Goal: Transaction & Acquisition: Purchase product/service

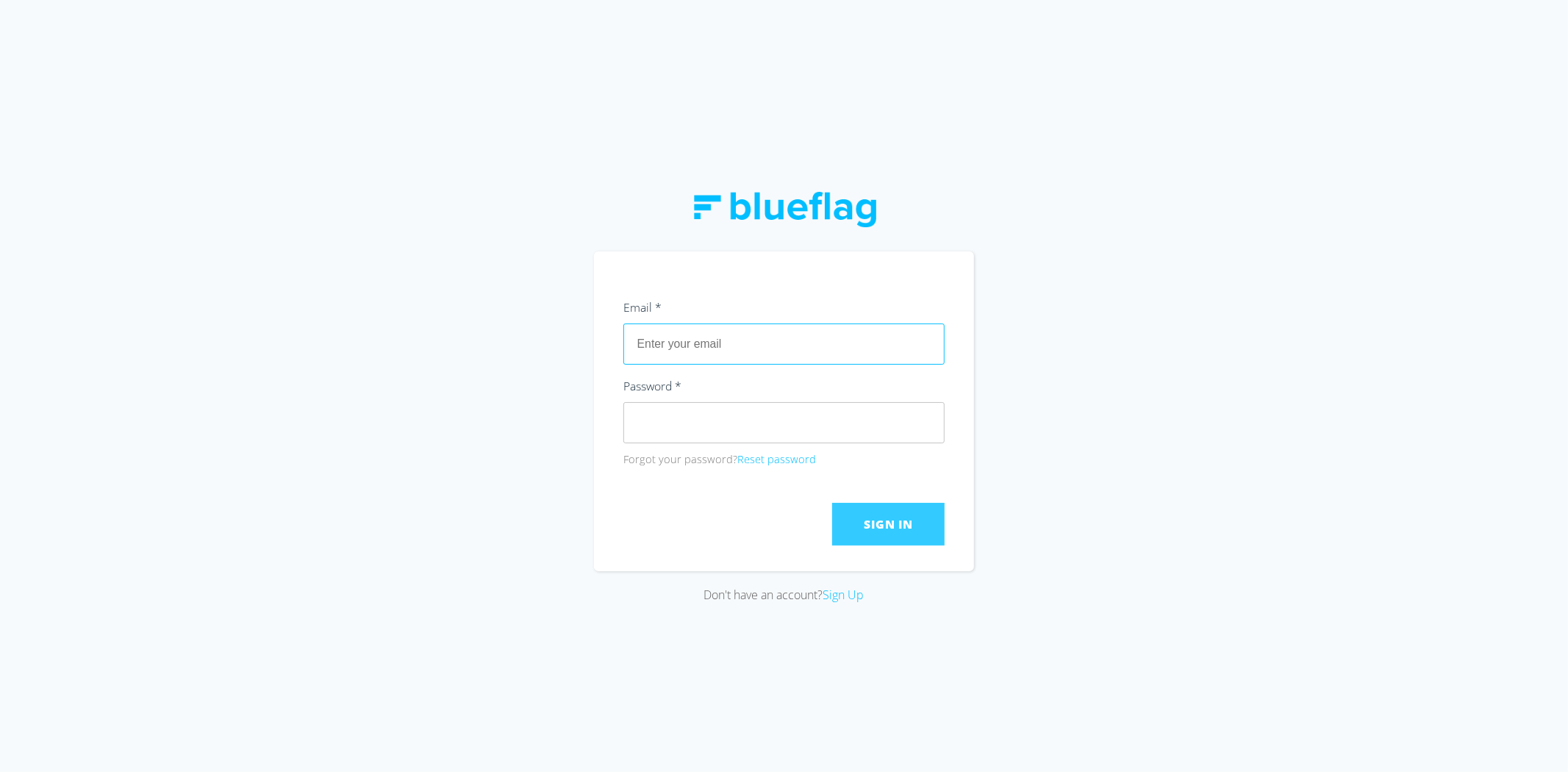
type input "[PERSON_NAME][EMAIL_ADDRESS][DOMAIN_NAME]"
click at [891, 526] on span "Sign In" at bounding box center [888, 524] width 48 height 16
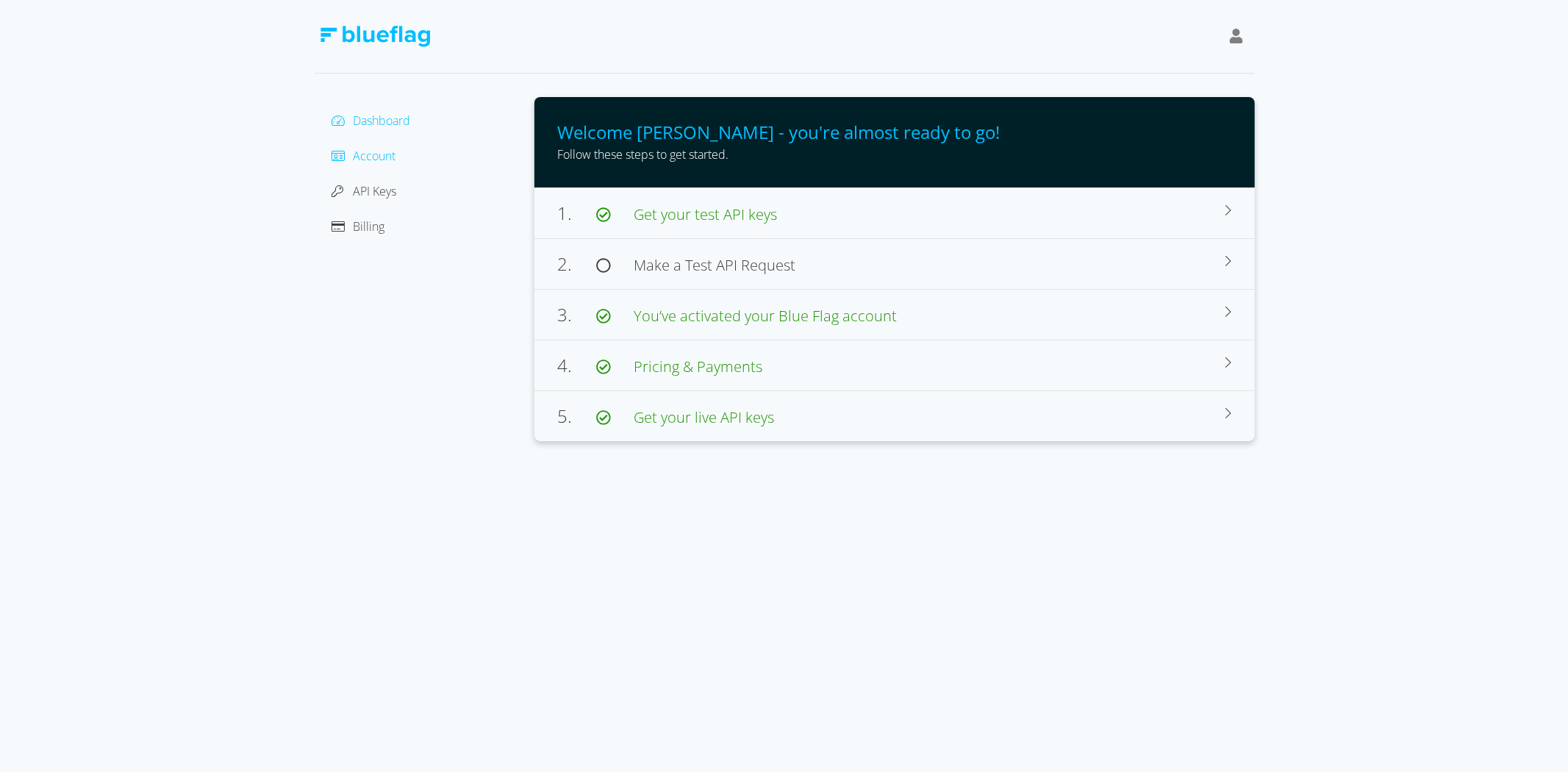
click at [369, 159] on span "Account" at bounding box center [374, 156] width 42 height 16
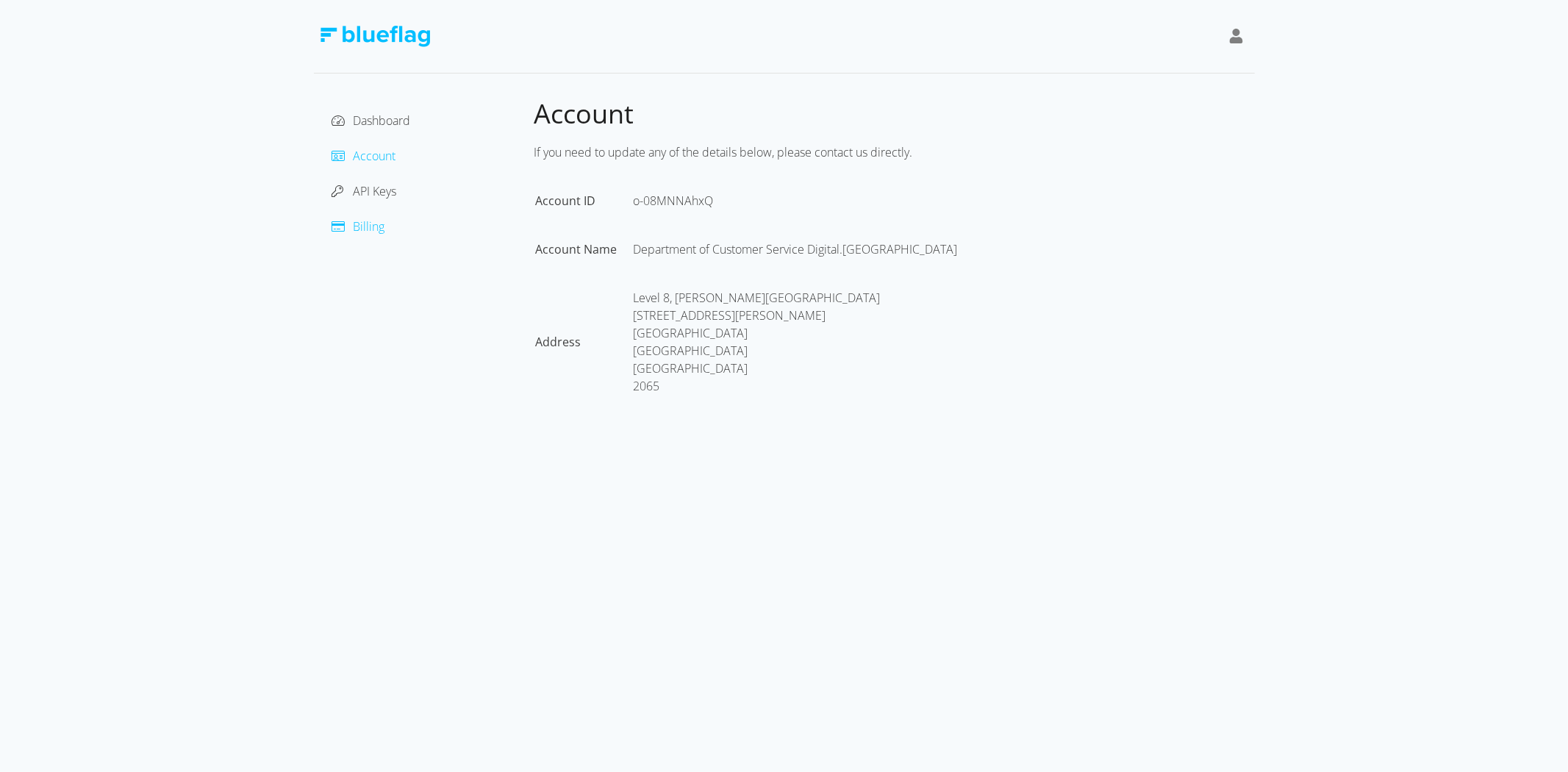
click at [366, 224] on span "Billing" at bounding box center [369, 226] width 32 height 16
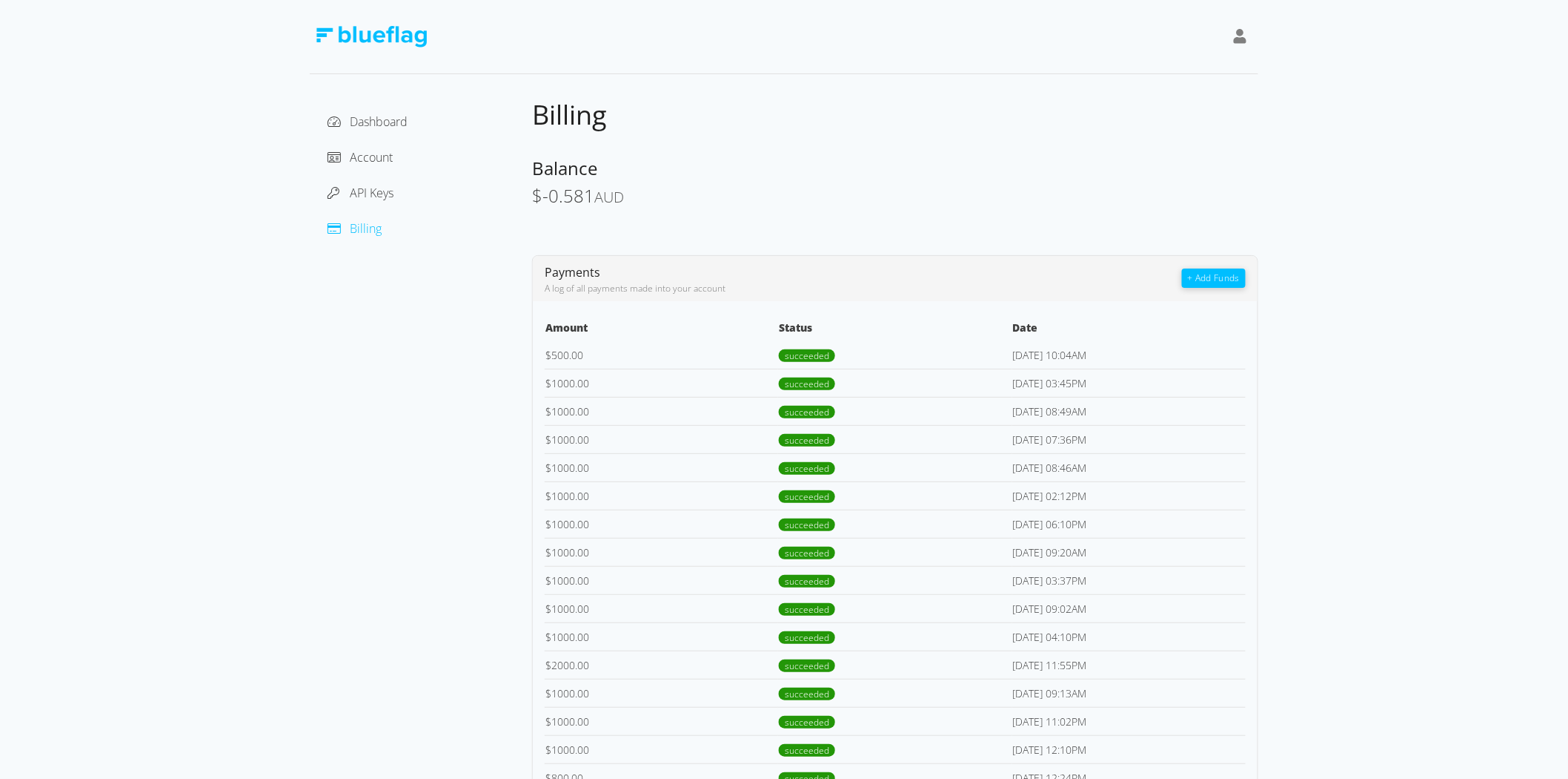
click at [1206, 277] on button "+ Add Funds" at bounding box center [1213, 277] width 64 height 19
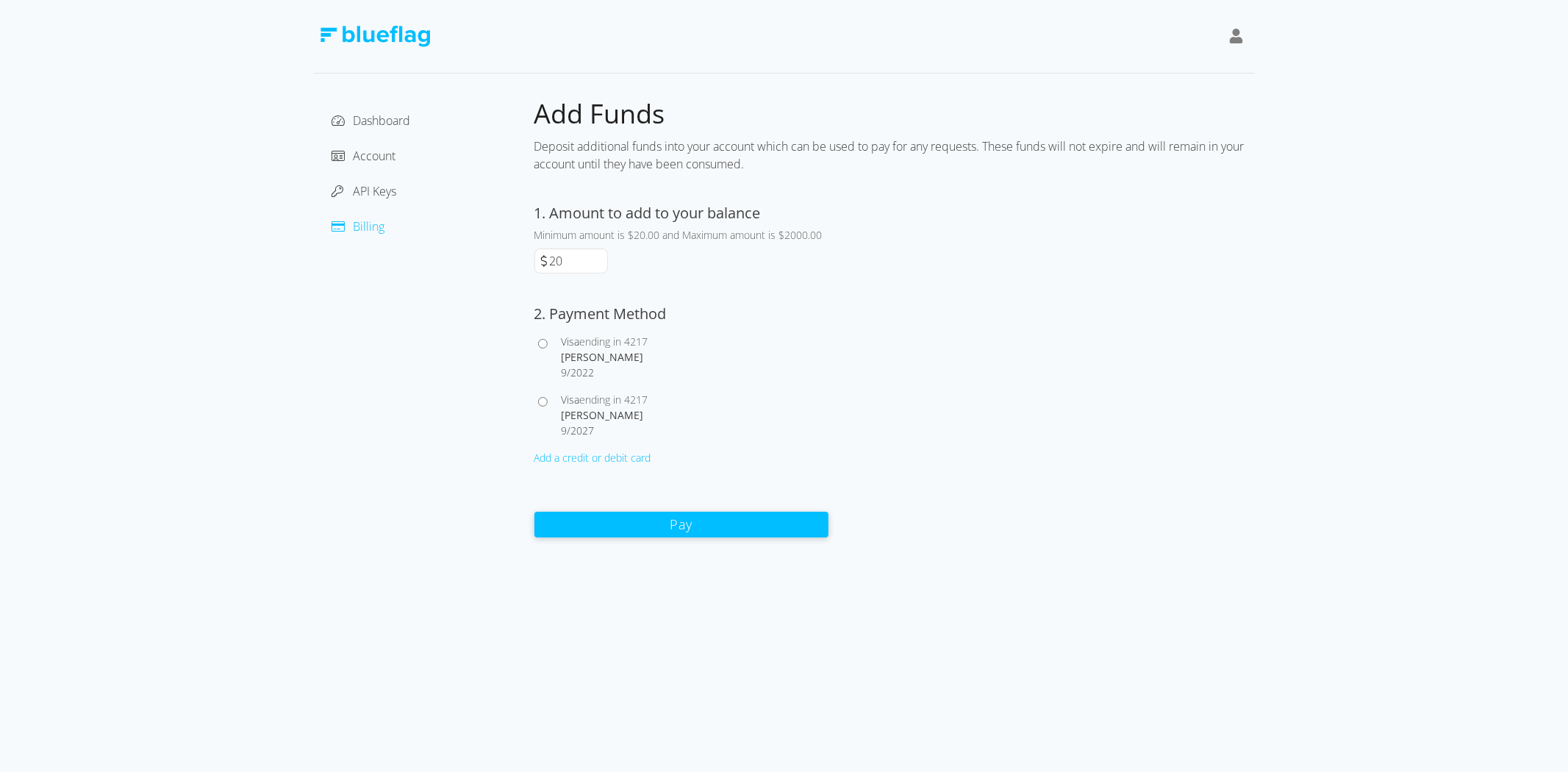
drag, startPoint x: 583, startPoint y: 260, endPoint x: 550, endPoint y: 256, distance: 33.2
click at [550, 256] on input "20" at bounding box center [576, 261] width 60 height 24
type input "1000"
click at [490, 317] on div "Dashboard Account API Keys Billing" at bounding box center [425, 318] width 221 height 441
click at [539, 402] on input "Visa ending in 4217 [PERSON_NAME] 9 / 2027" at bounding box center [543, 402] width 10 height 10
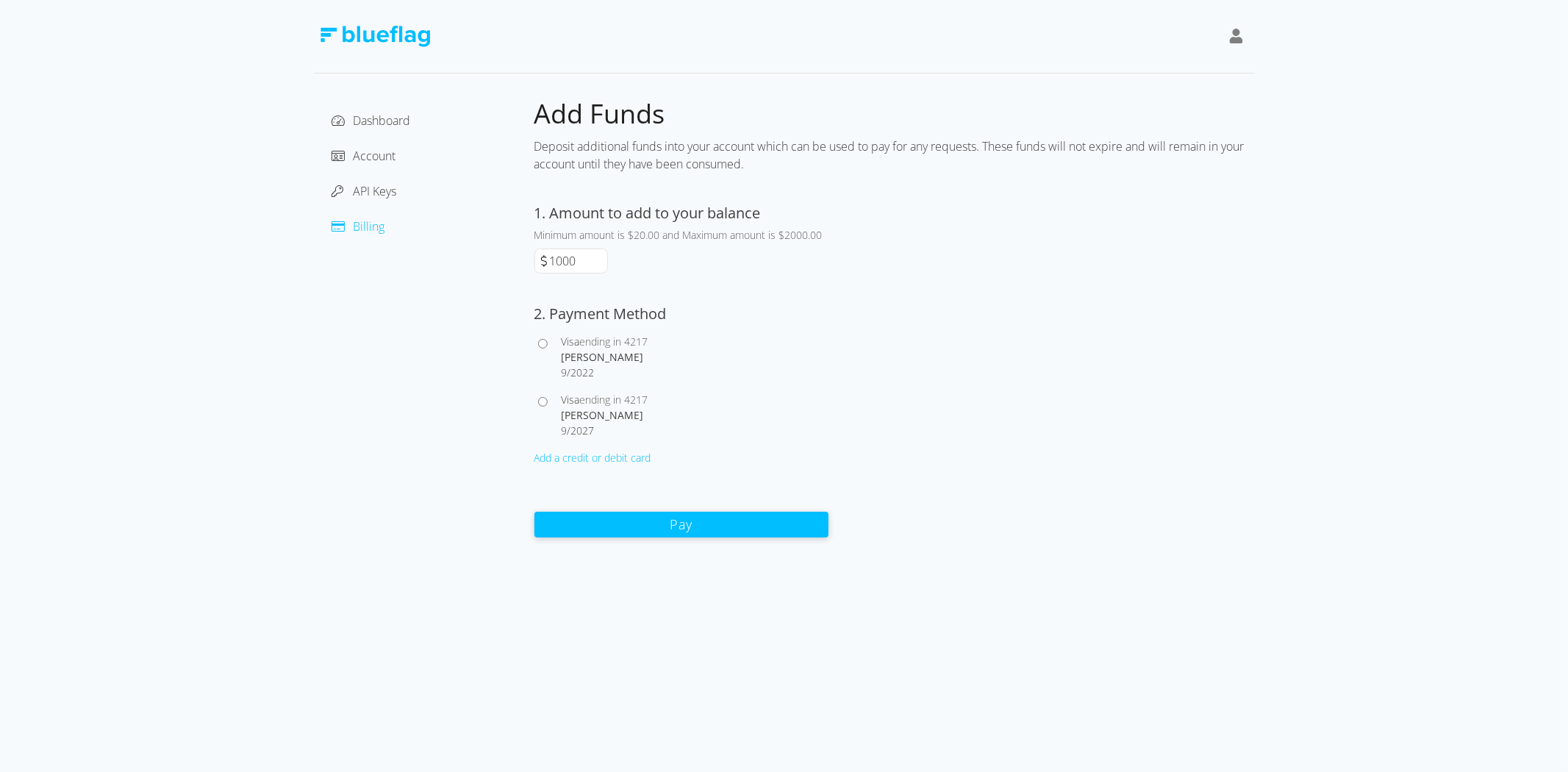
radio input "true"
click at [665, 517] on button "Pay" at bounding box center [682, 524] width 294 height 26
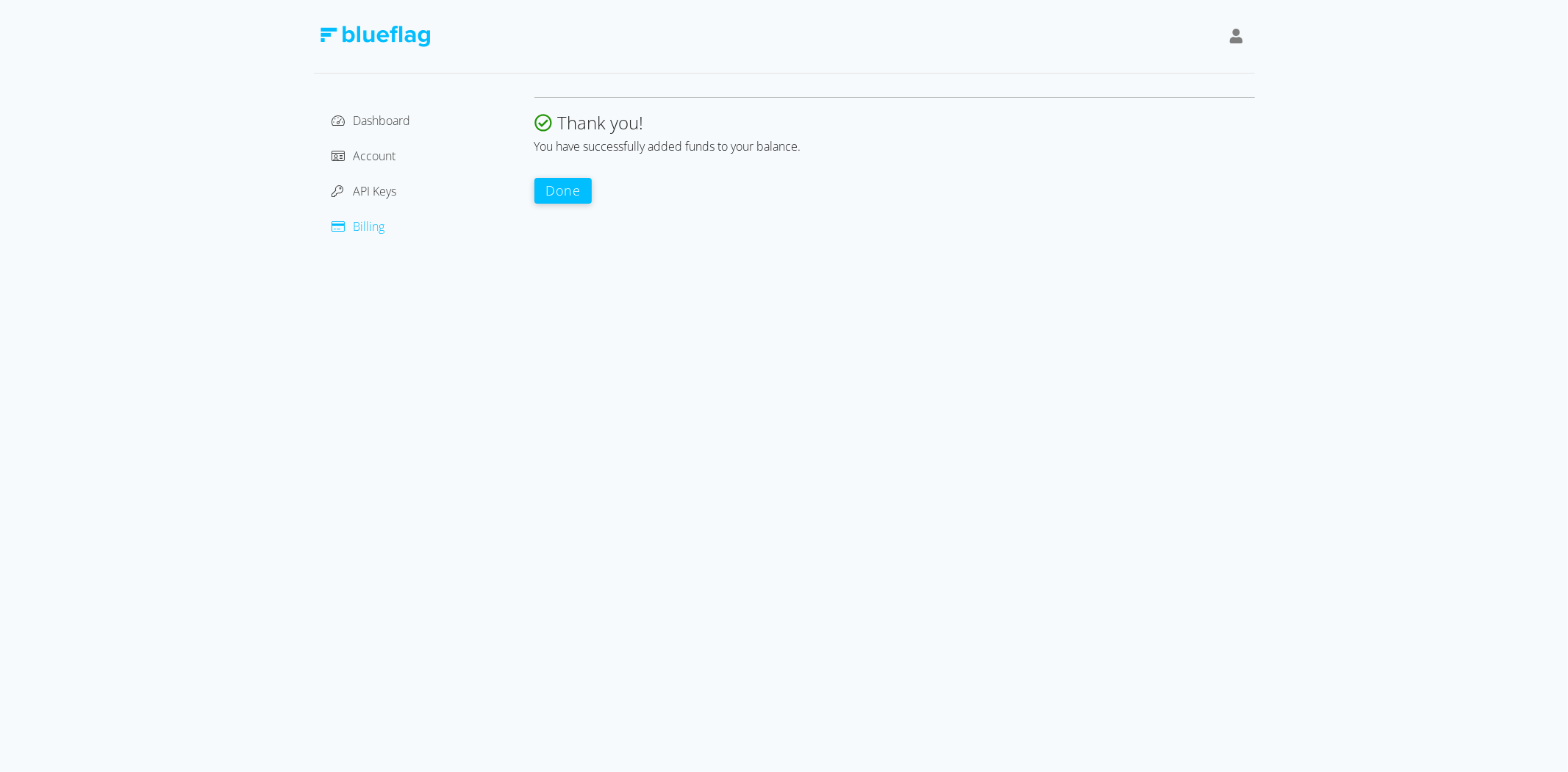
click at [562, 193] on button "Done" at bounding box center [563, 191] width 58 height 26
